Goal: Navigation & Orientation: Find specific page/section

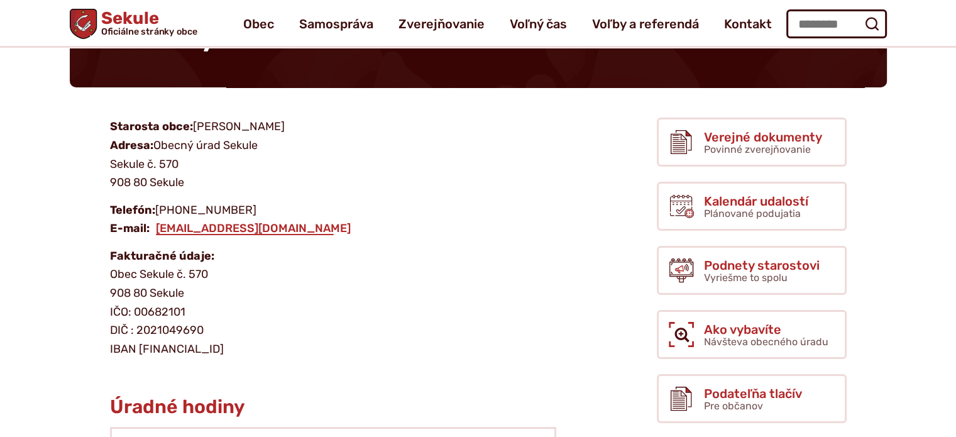
scroll to position [63, 0]
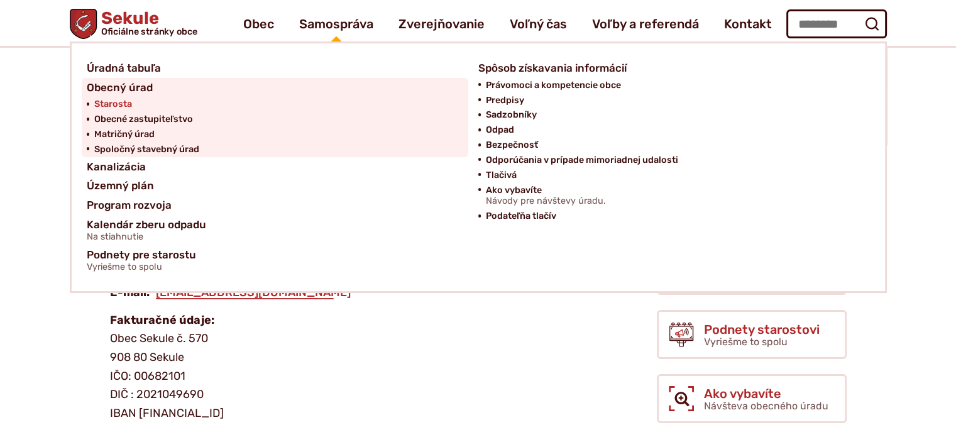
click at [121, 98] on span "Starosta" at bounding box center [113, 104] width 38 height 15
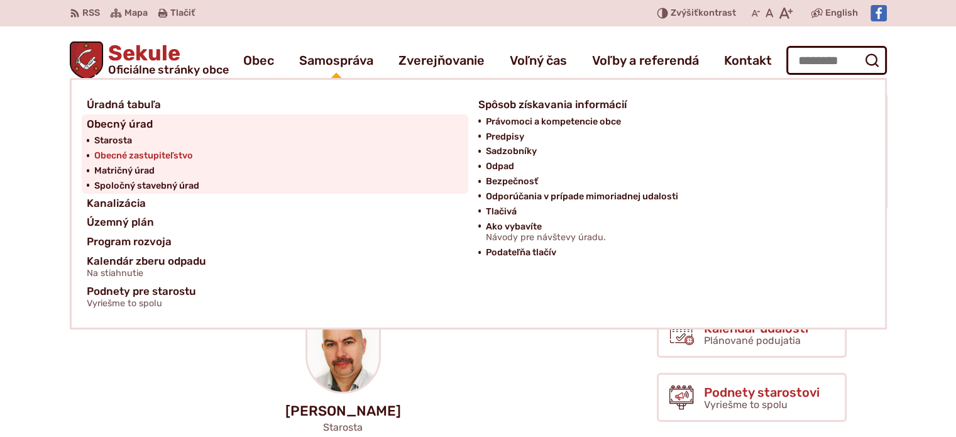
click at [161, 155] on span "Obecné zastupiteľstvo" at bounding box center [143, 155] width 99 height 15
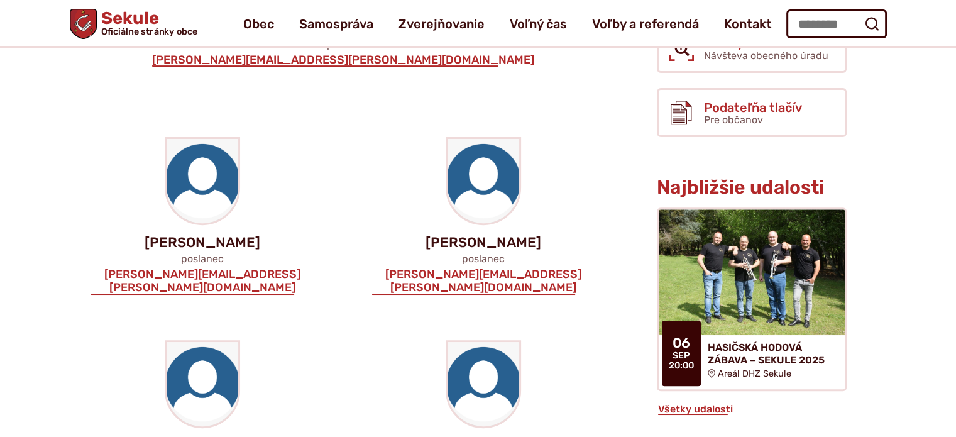
scroll to position [251, 0]
